Goal: Find specific page/section: Find specific page/section

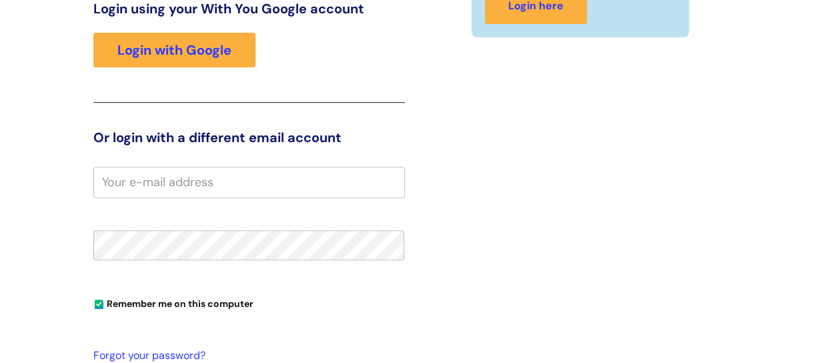
scroll to position [205, 0]
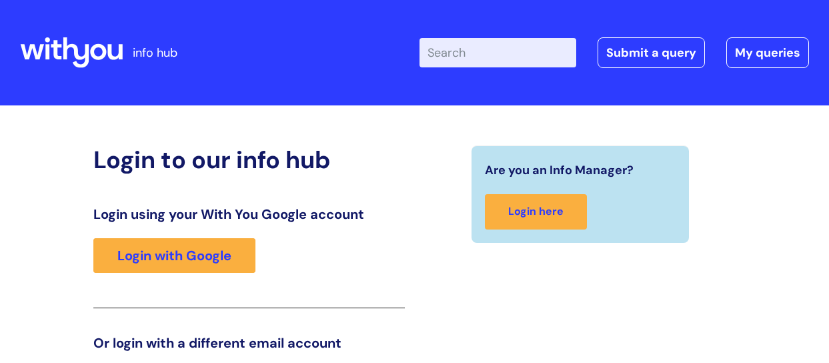
scroll to position [205, 0]
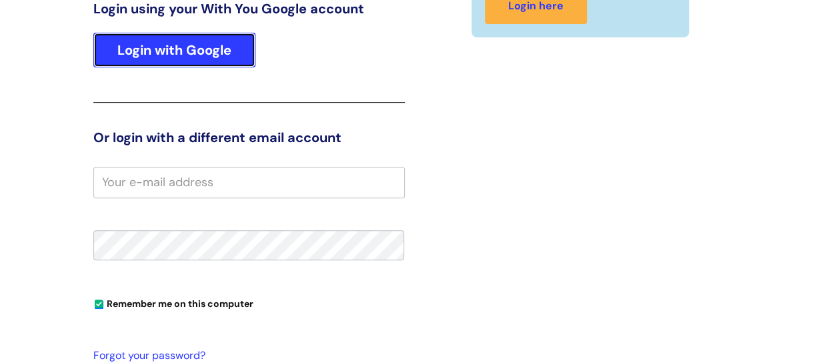
click at [204, 50] on link "Login with Google" at bounding box center [174, 50] width 162 height 35
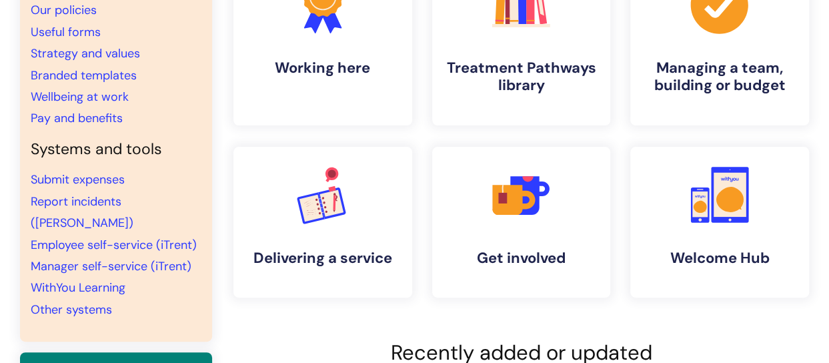
scroll to position [200, 0]
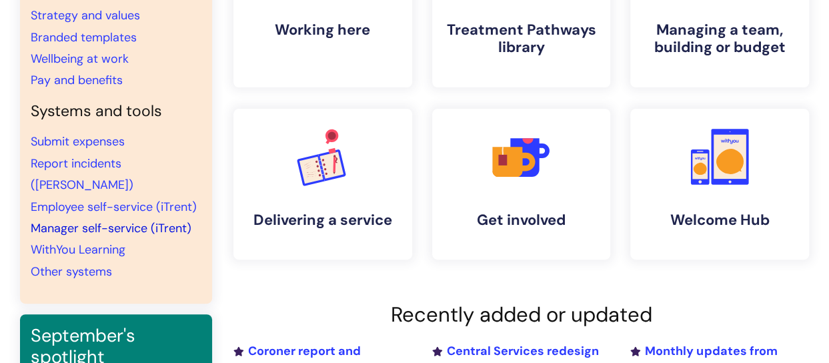
click at [144, 220] on link "Manager self-service (iTrent)" at bounding box center [111, 228] width 161 height 16
